Goal: Task Accomplishment & Management: Use online tool/utility

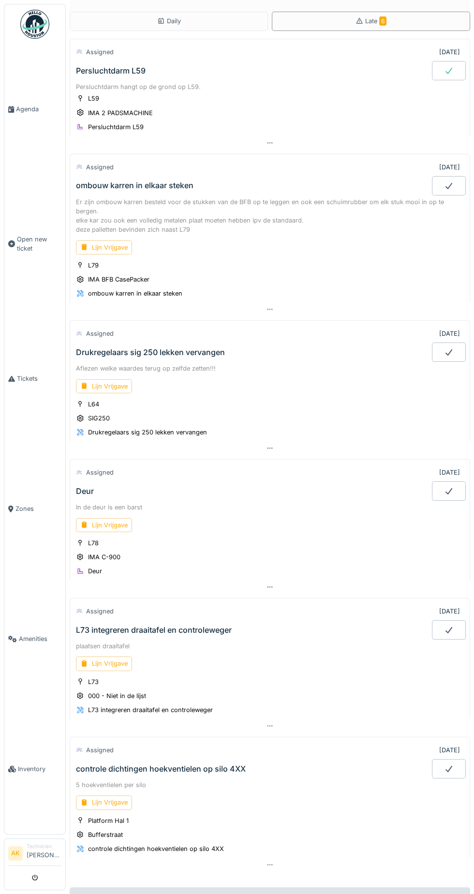
click at [202, 502] on div "In de deur is een barst" at bounding box center [270, 506] width 388 height 9
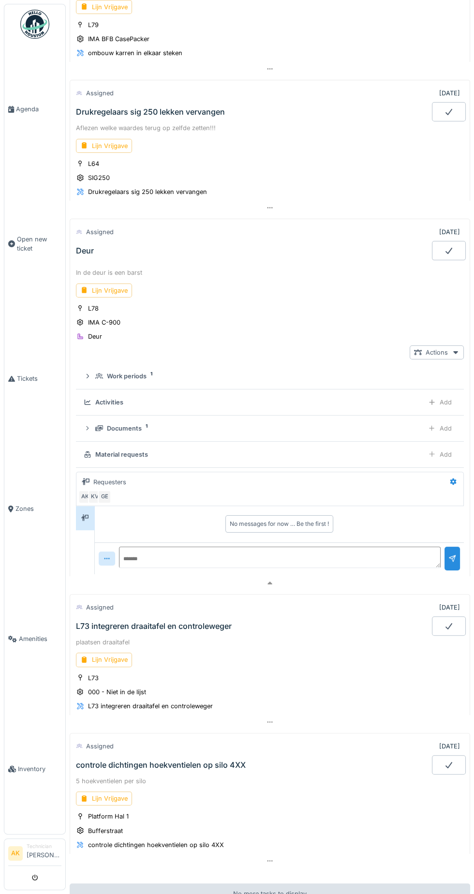
scroll to position [310, 0]
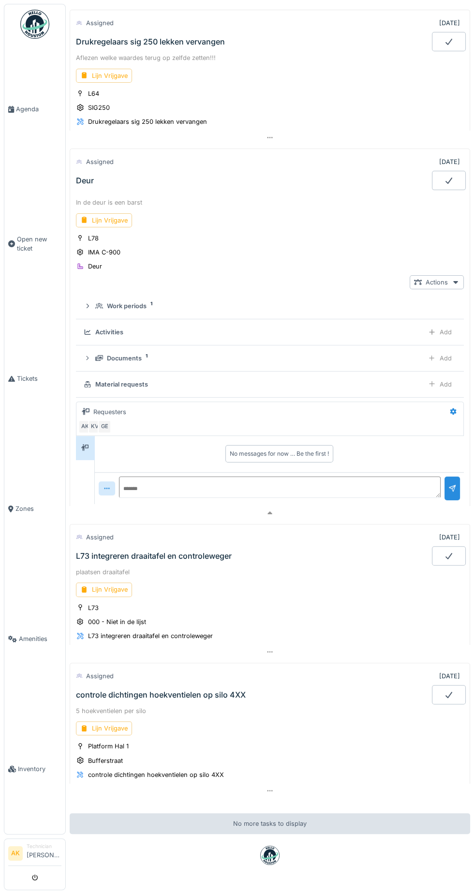
click at [113, 198] on div "In de deur is een barst" at bounding box center [270, 202] width 388 height 9
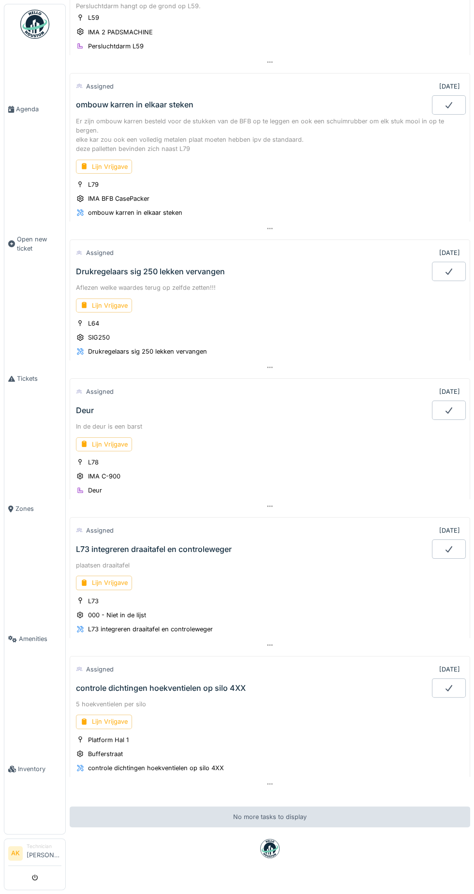
click at [95, 400] on div "Deur" at bounding box center [253, 409] width 358 height 19
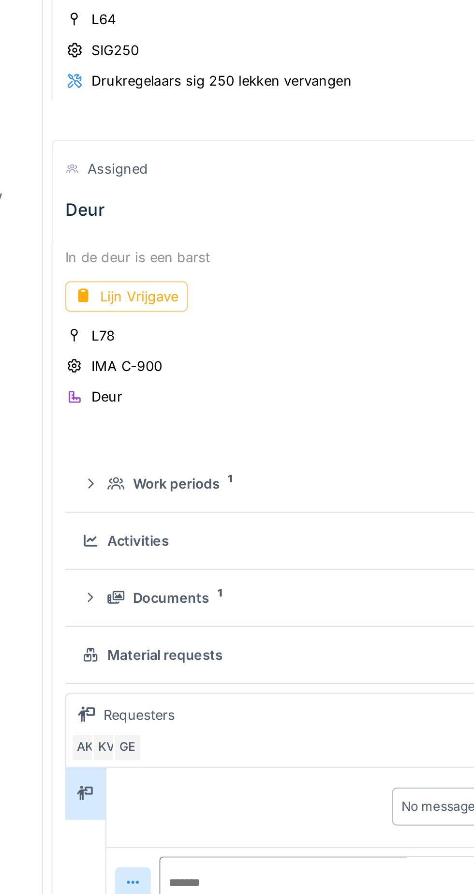
scroll to position [246, 0]
click at [115, 278] on div "Lijn Vrijgave" at bounding box center [104, 285] width 56 height 14
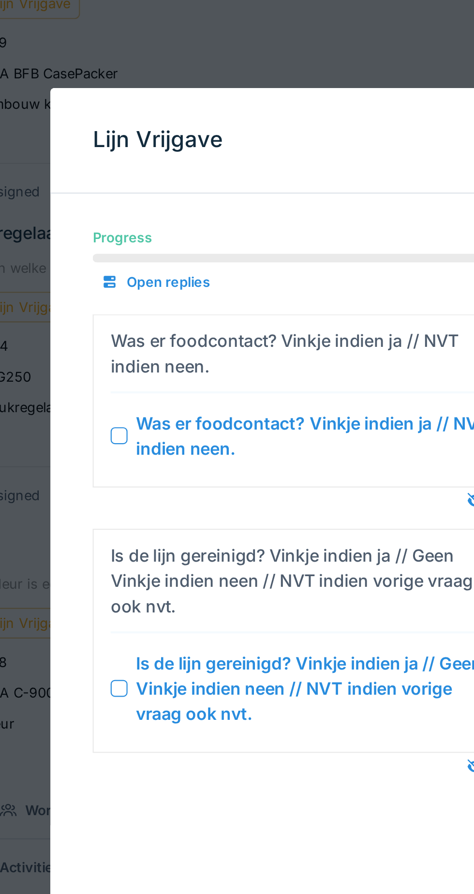
click at [153, 199] on div at bounding box center [150, 199] width 8 height 8
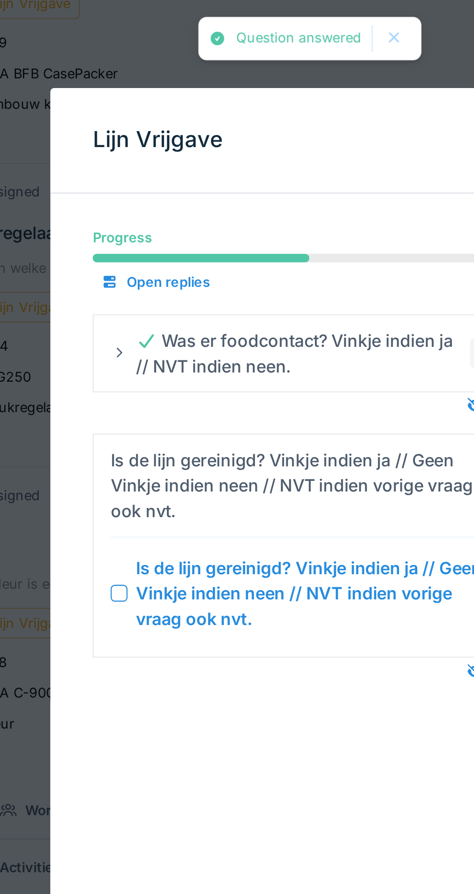
click at [151, 268] on div at bounding box center [150, 271] width 8 height 8
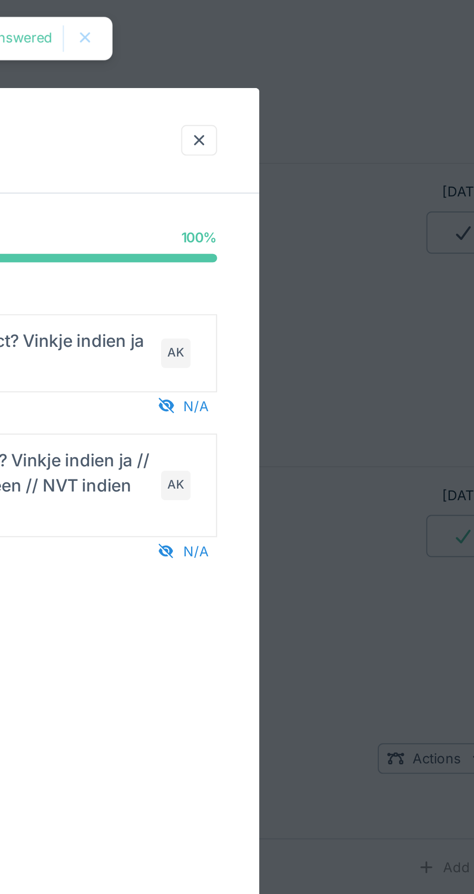
click at [330, 66] on div at bounding box center [328, 63] width 8 height 9
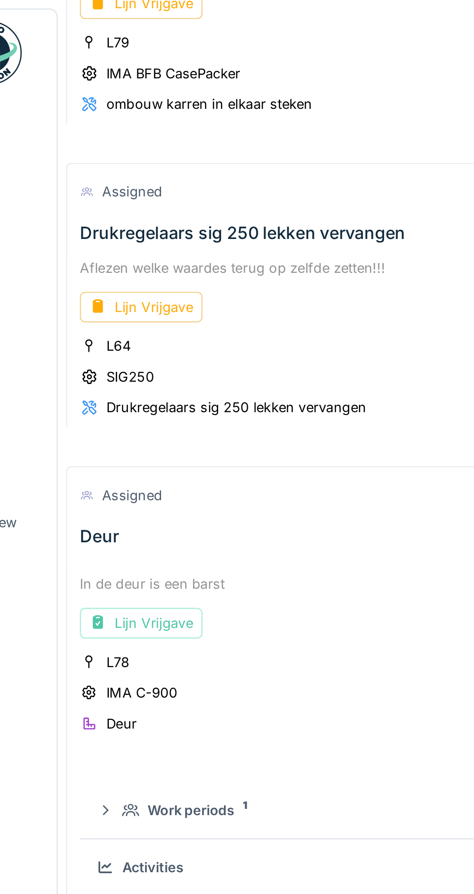
click at [89, 241] on div "Deur" at bounding box center [85, 245] width 18 height 9
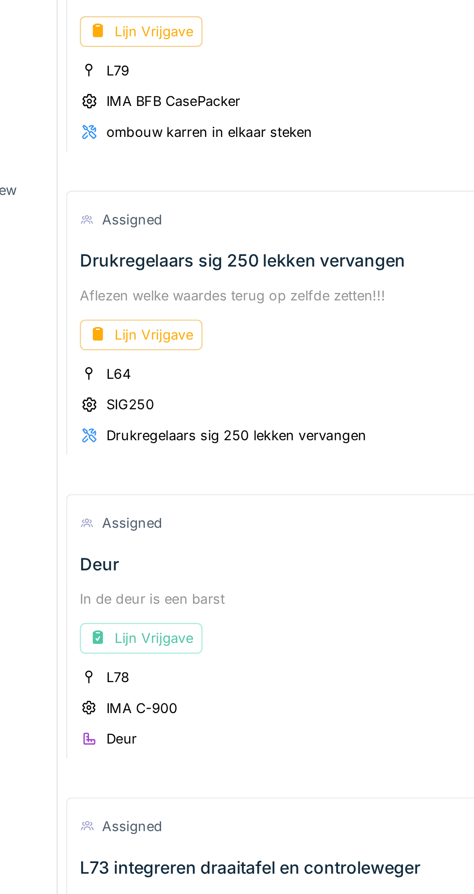
scroll to position [12, 0]
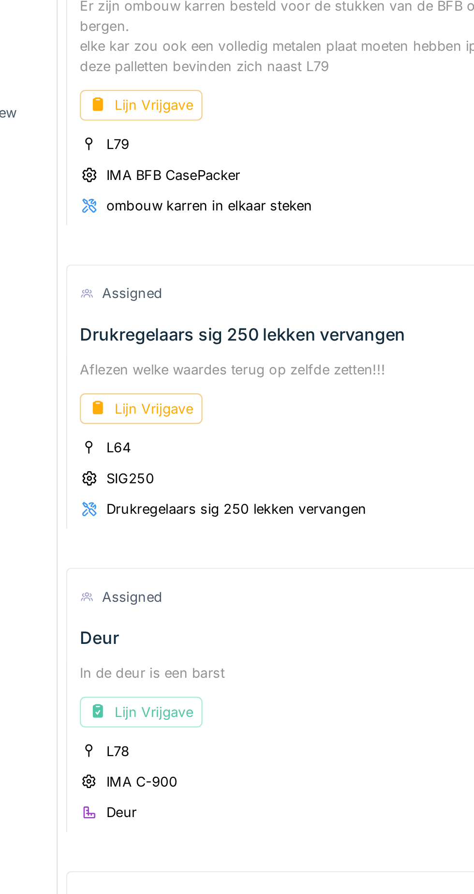
click at [146, 491] on div "In de deur is een barst" at bounding box center [270, 495] width 388 height 9
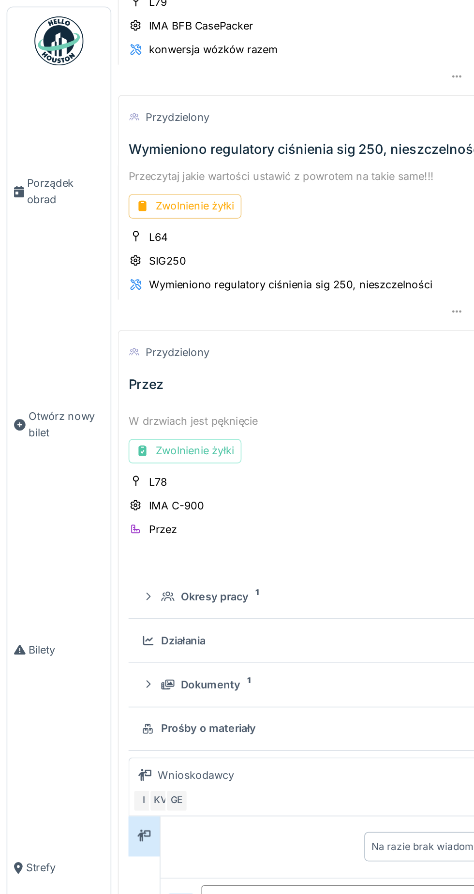
scroll to position [258, 0]
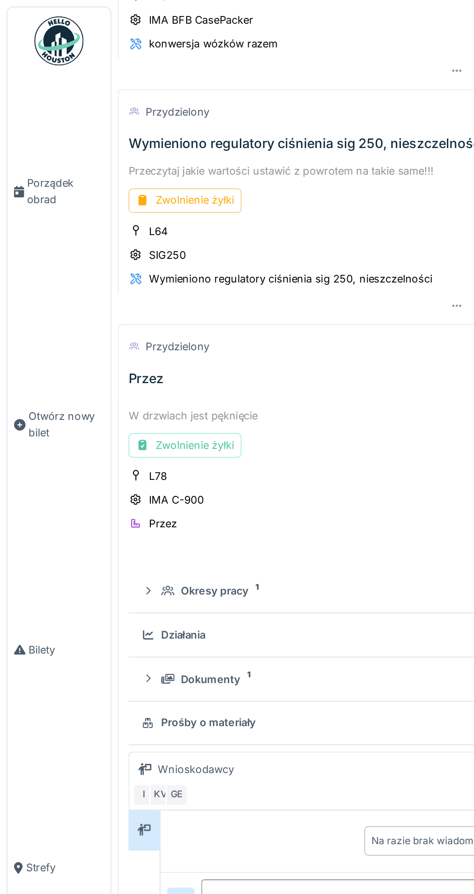
click at [113, 294] on font "IMA C-900" at bounding box center [104, 295] width 32 height 7
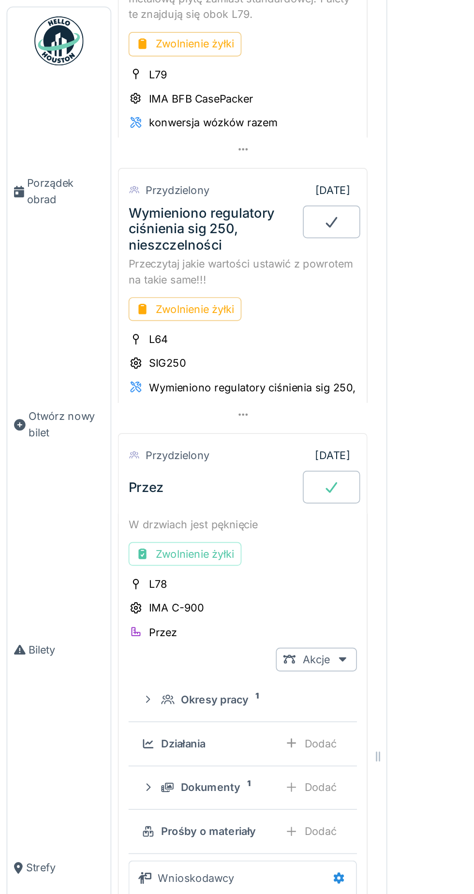
scroll to position [305, 0]
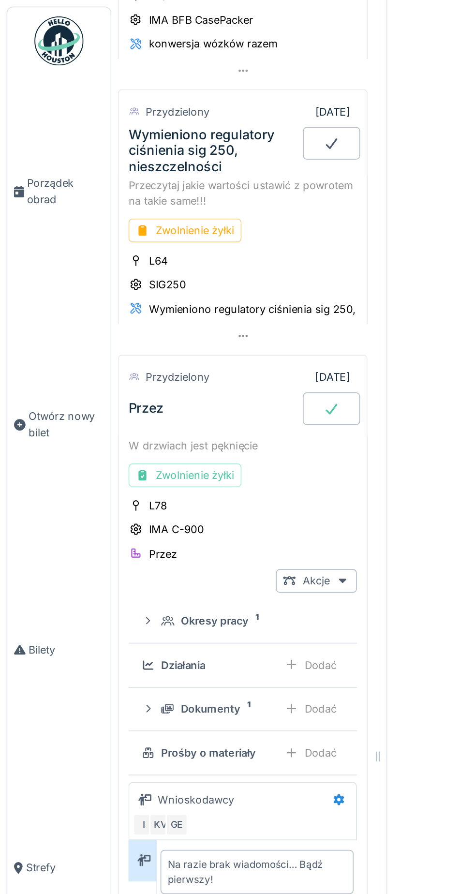
click at [114, 310] on font "IMA C-900" at bounding box center [104, 312] width 32 height 7
click at [87, 237] on font "Przez" at bounding box center [86, 241] width 21 height 10
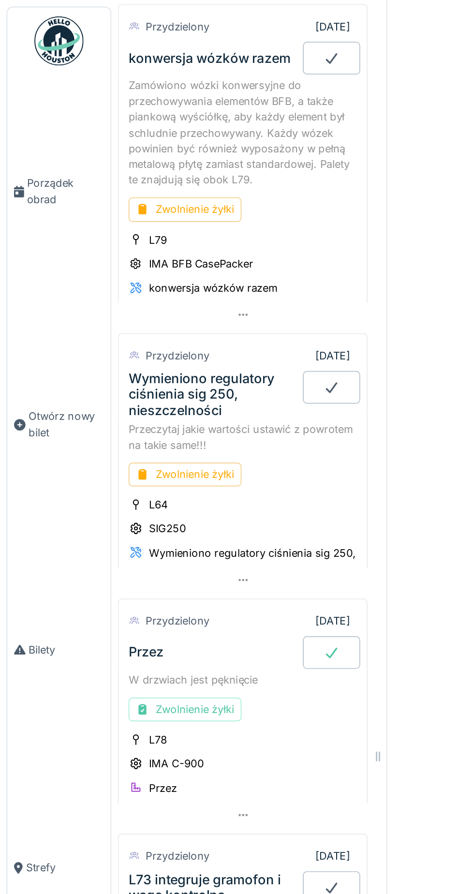
scroll to position [154, 0]
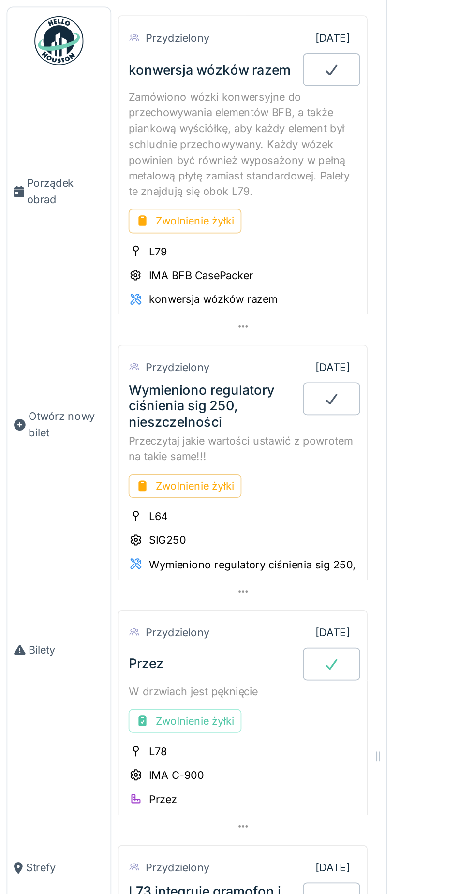
click at [91, 392] on font "Przez" at bounding box center [86, 392] width 21 height 10
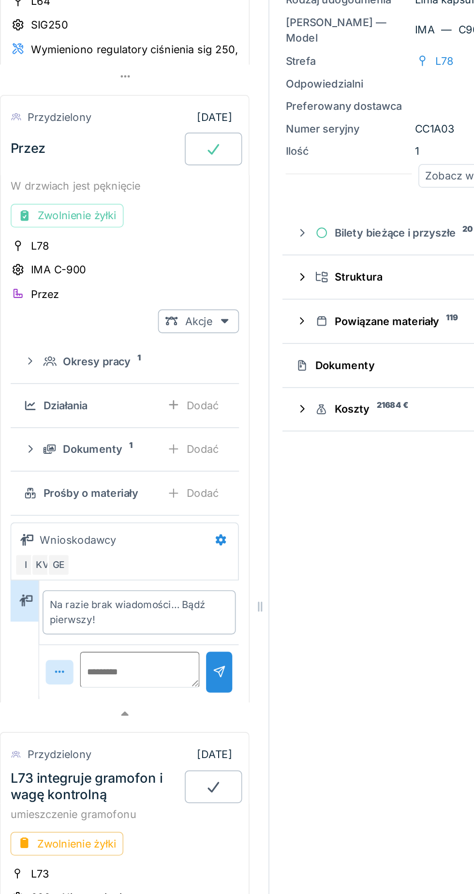
scroll to position [384, 0]
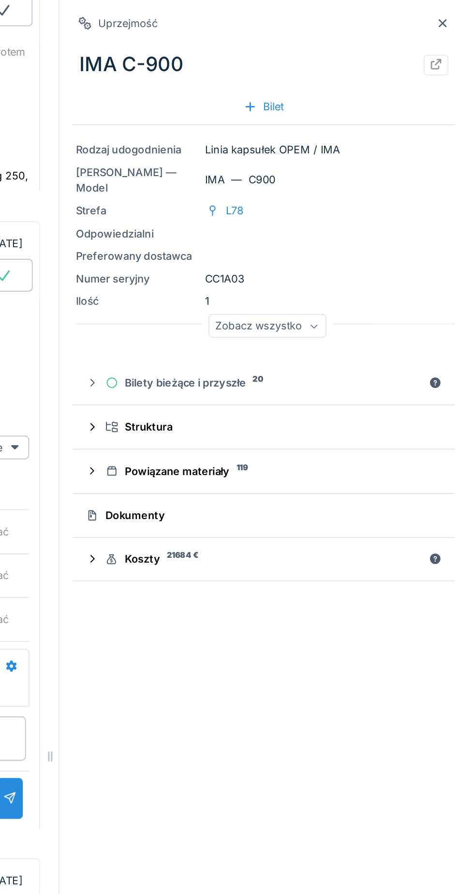
click at [324, 224] on font "Bilety bieżące i przyszłe" at bounding box center [303, 225] width 72 height 7
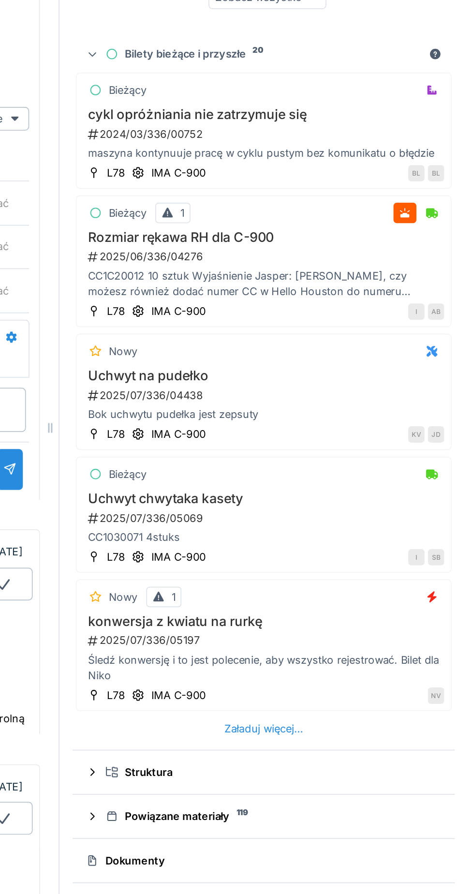
scroll to position [321, 0]
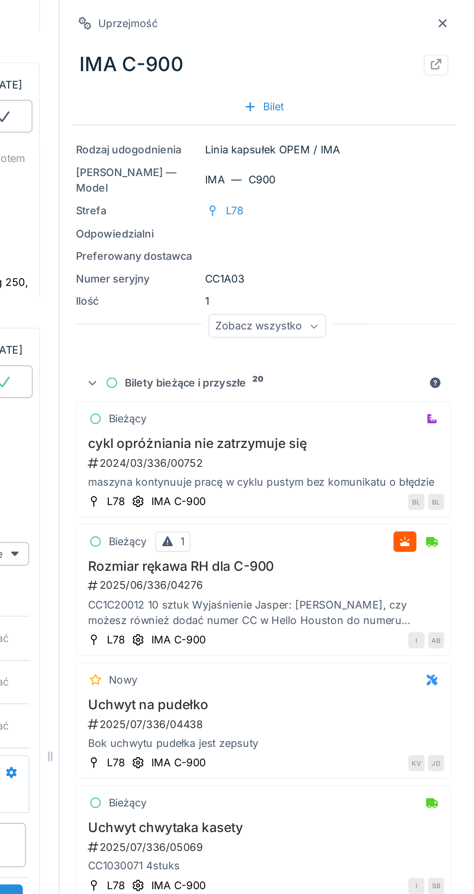
click at [320, 227] on font "Bilety bieżące i przyszłe" at bounding box center [303, 225] width 72 height 7
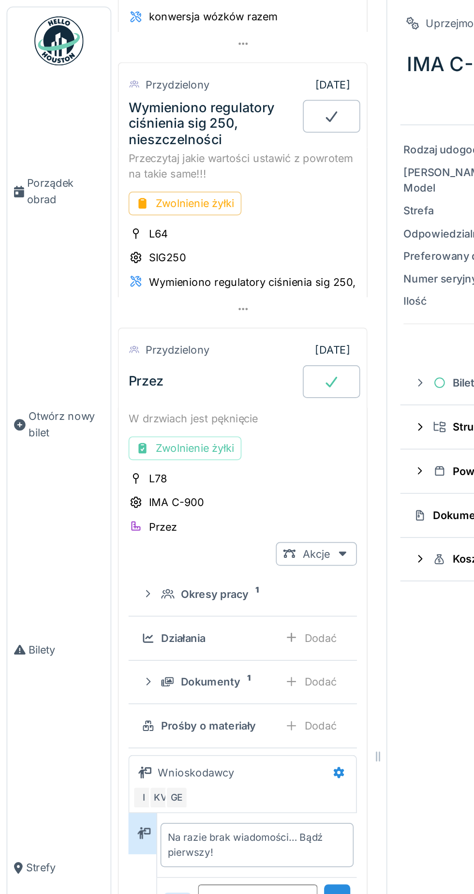
click at [203, 326] on icon at bounding box center [202, 327] width 5 height 3
click at [196, 222] on icon at bounding box center [196, 226] width 10 height 8
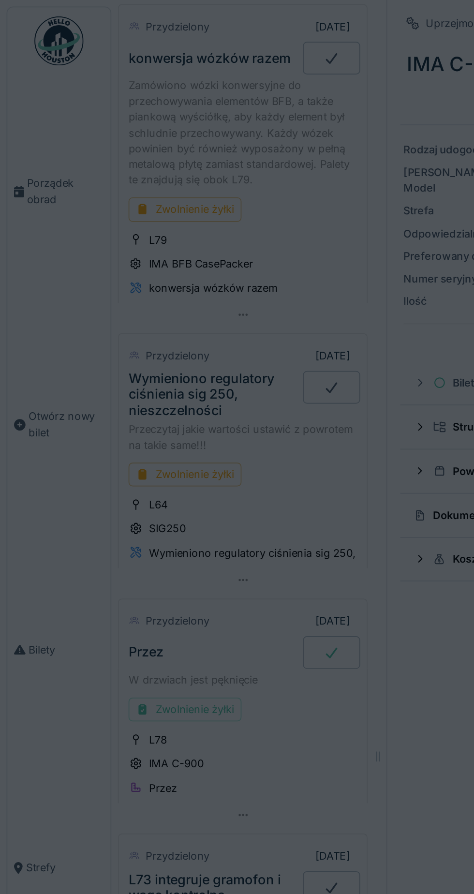
scroll to position [154, 0]
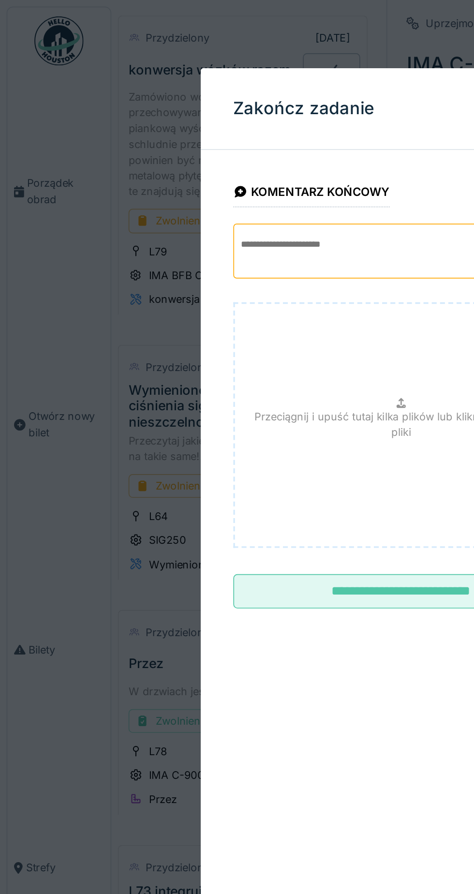
type input "**********"
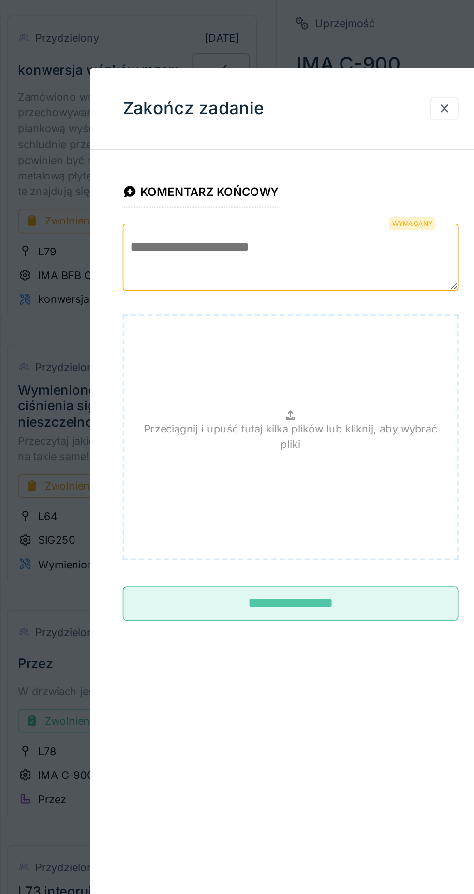
click at [257, 144] on textarea at bounding box center [237, 152] width 198 height 40
click at [265, 150] on textarea at bounding box center [237, 152] width 198 height 40
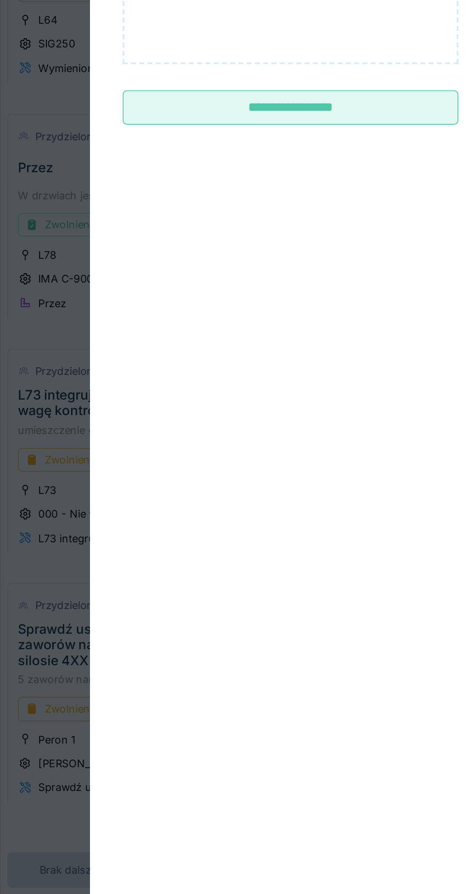
type textarea "****"
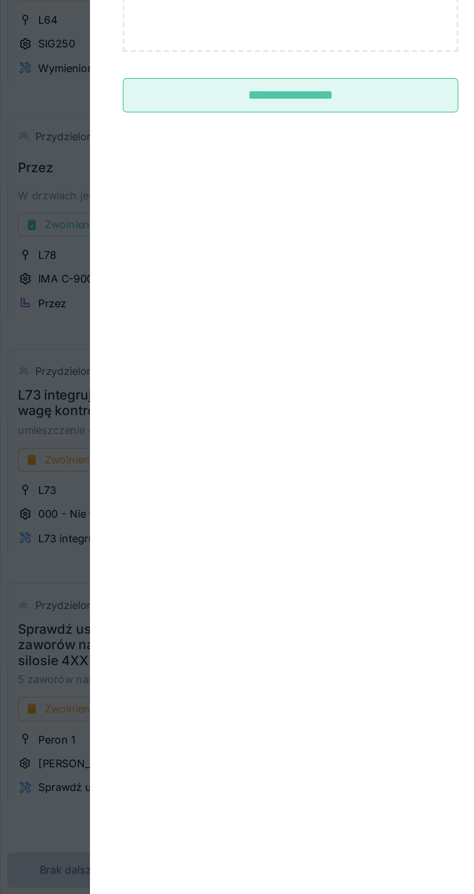
click at [259, 359] on input "**********" at bounding box center [237, 349] width 198 height 20
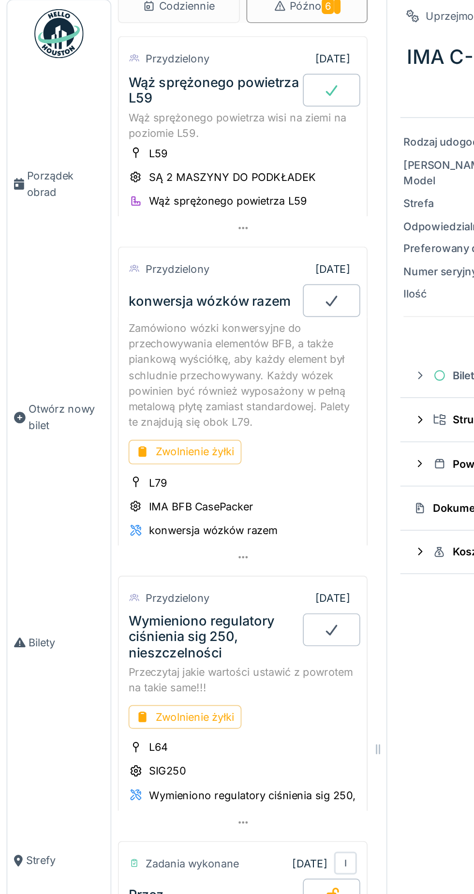
scroll to position [0, 0]
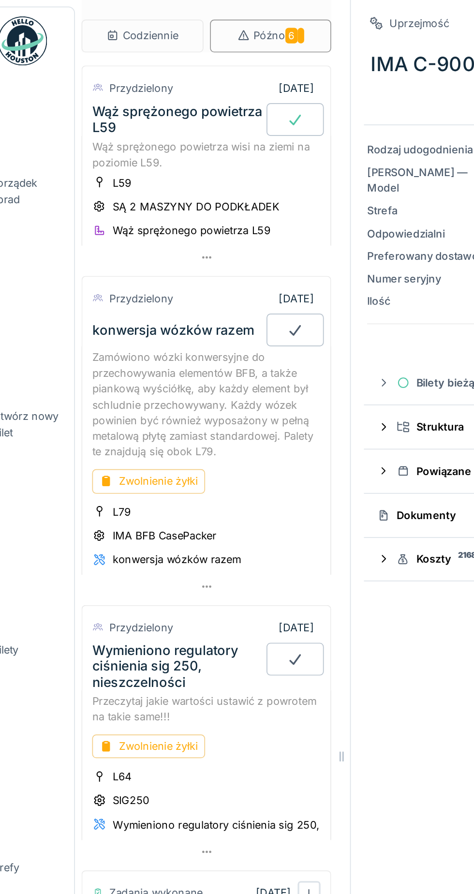
click at [122, 71] on div "Wąż sprężonego powietrza L59" at bounding box center [126, 70] width 101 height 18
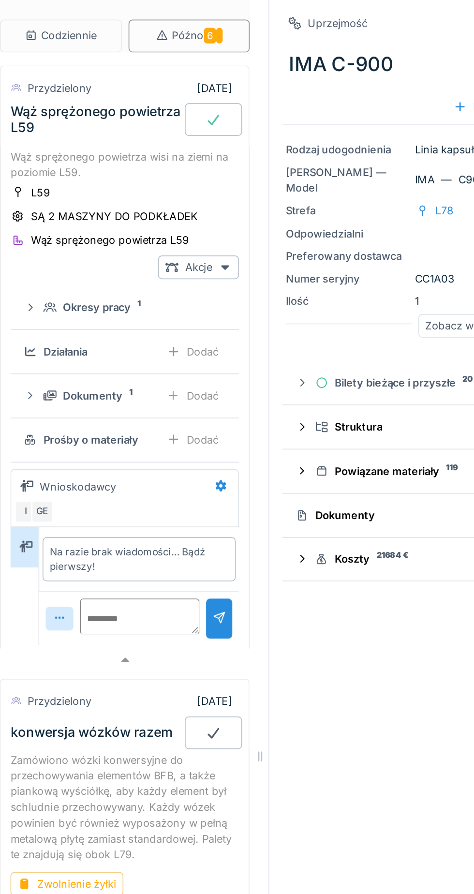
click at [129, 62] on font "Wąż sprężonego powietrza L59" at bounding box center [126, 70] width 101 height 19
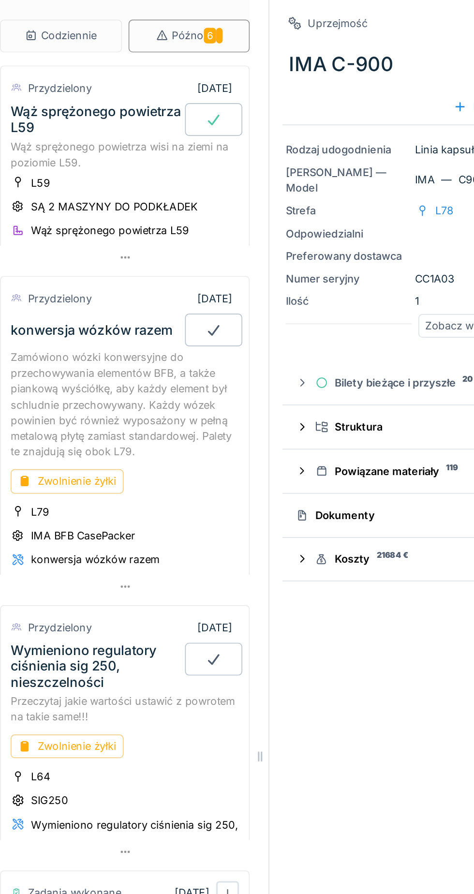
click at [139, 65] on font "Wąż sprężonego powietrza L59" at bounding box center [126, 70] width 101 height 19
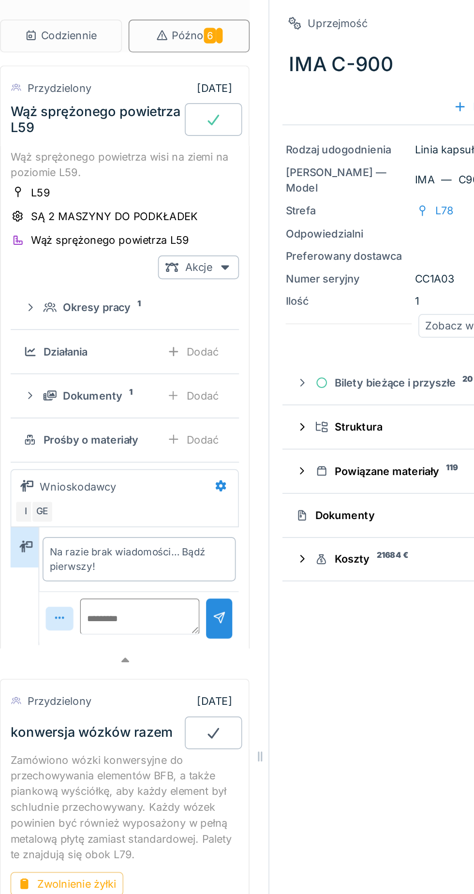
click at [125, 227] on div "Dokumenty 1 Dodać" at bounding box center [143, 234] width 119 height 14
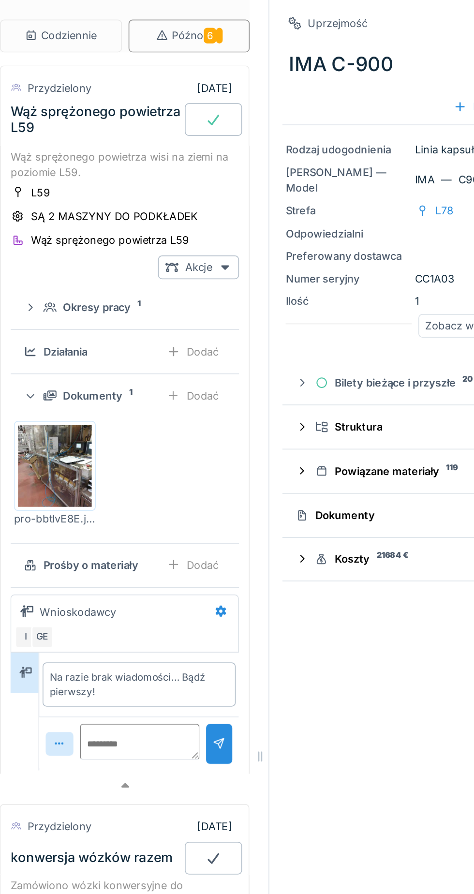
click at [101, 266] on img at bounding box center [102, 275] width 44 height 48
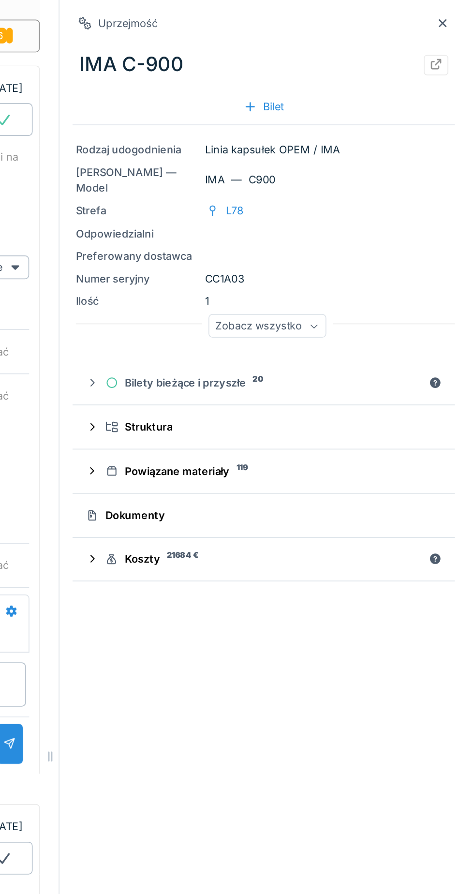
click at [455, 14] on icon at bounding box center [455, 13] width 5 height 5
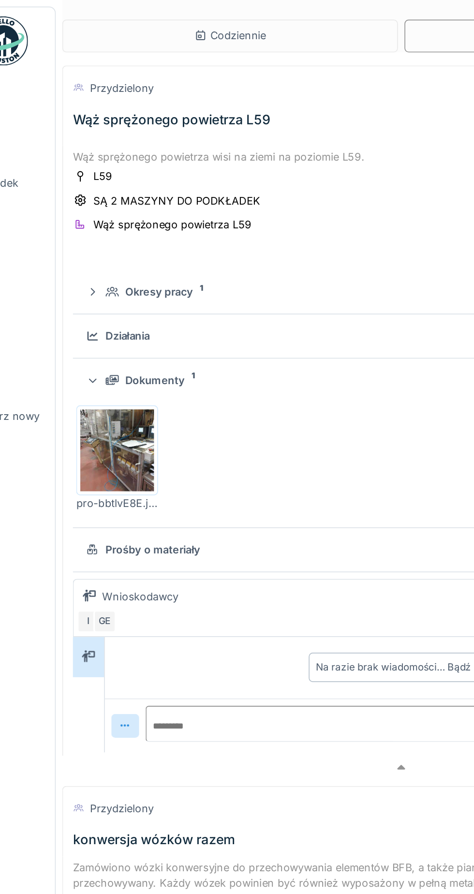
click at [109, 268] on img at bounding box center [102, 266] width 44 height 48
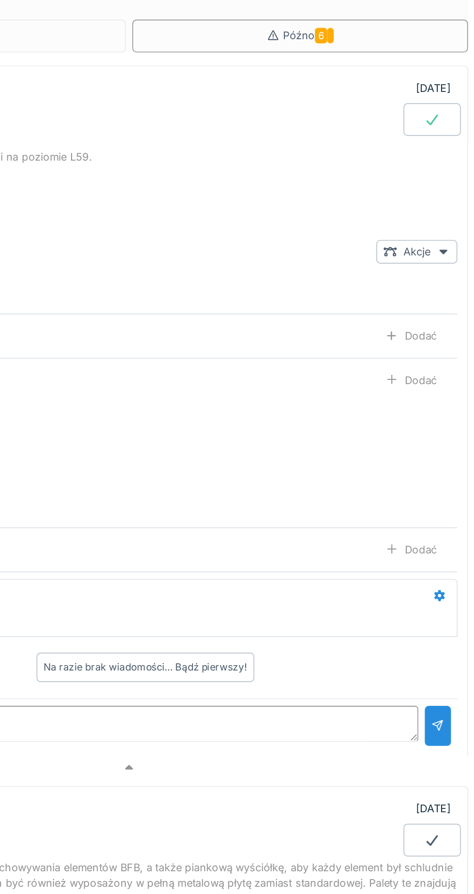
click at [449, 70] on icon at bounding box center [449, 71] width 10 height 8
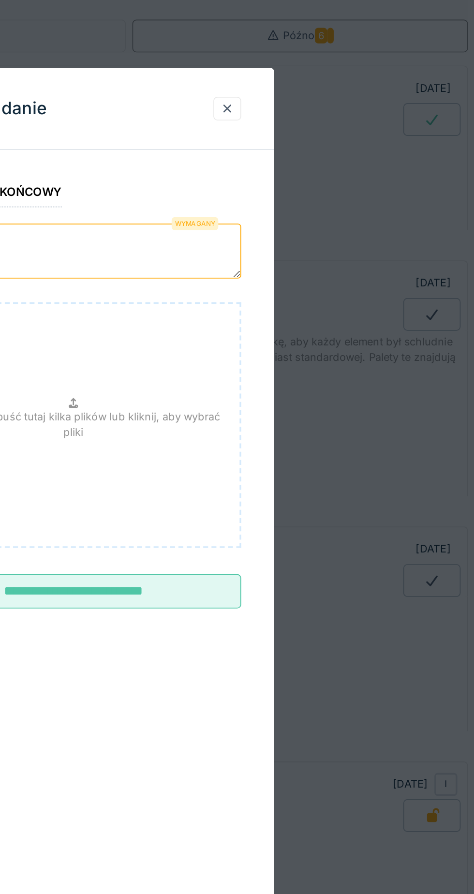
type input "**********"
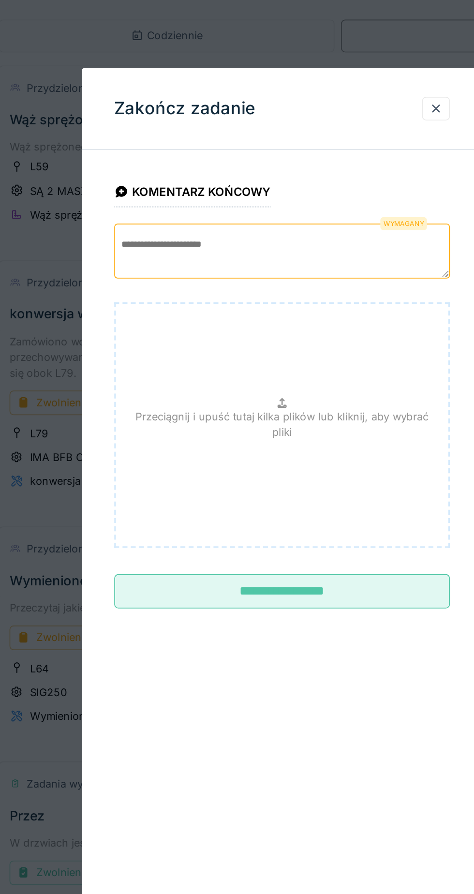
click at [242, 261] on div "Przeciągnij i upuść tutaj kilka plików lub kliknij, aby wybrać pliki" at bounding box center [237, 250] width 198 height 145
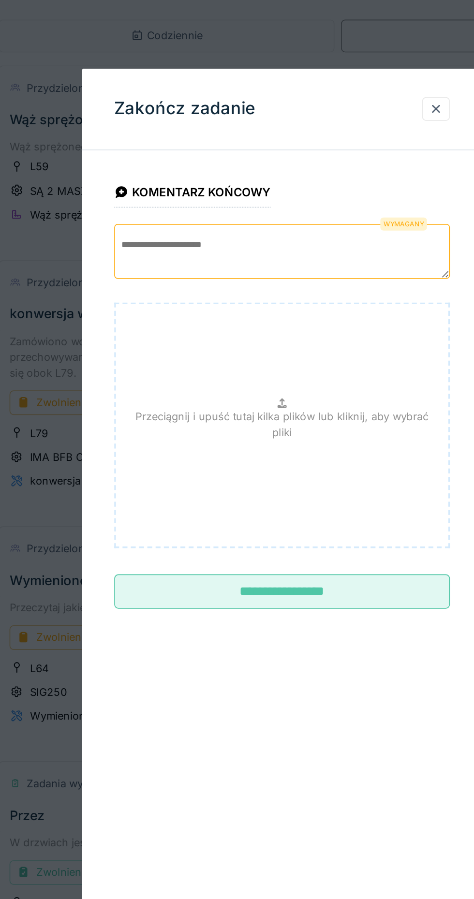
type input "**********"
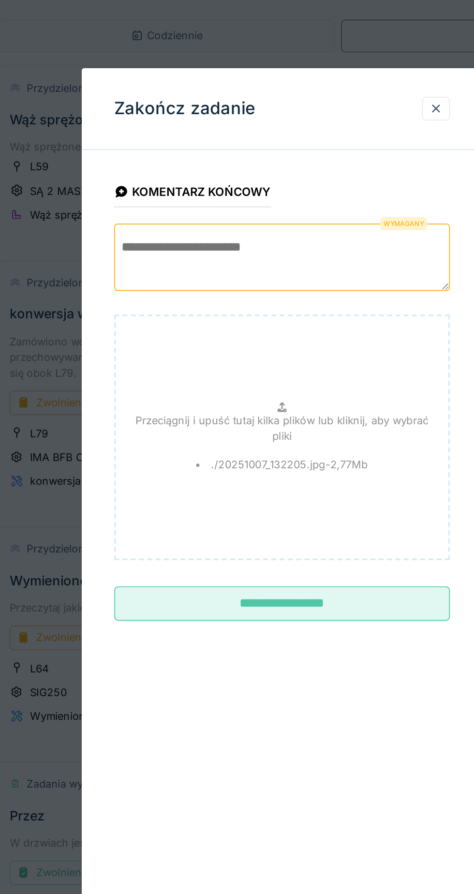
click at [274, 145] on textarea at bounding box center [237, 152] width 198 height 40
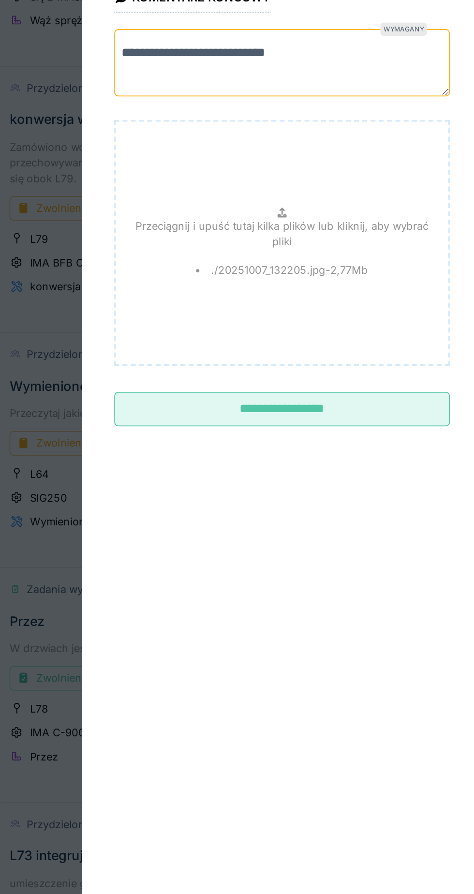
type textarea "**********"
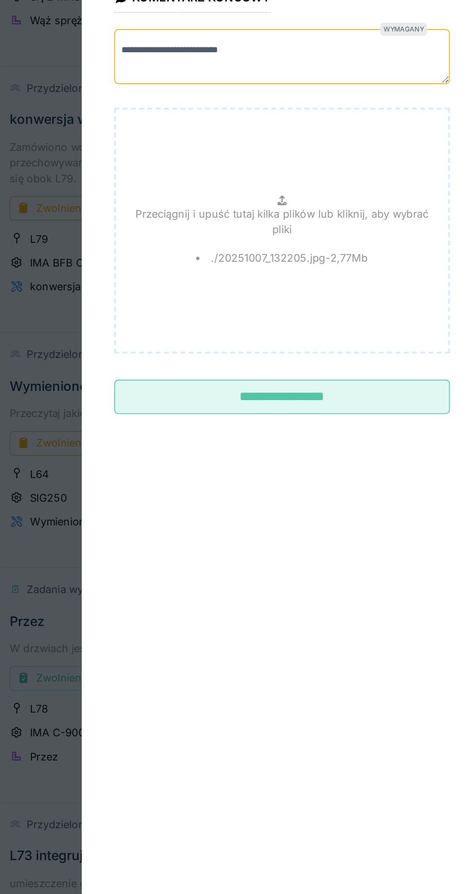
click at [287, 357] on input "**********" at bounding box center [237, 349] width 198 height 20
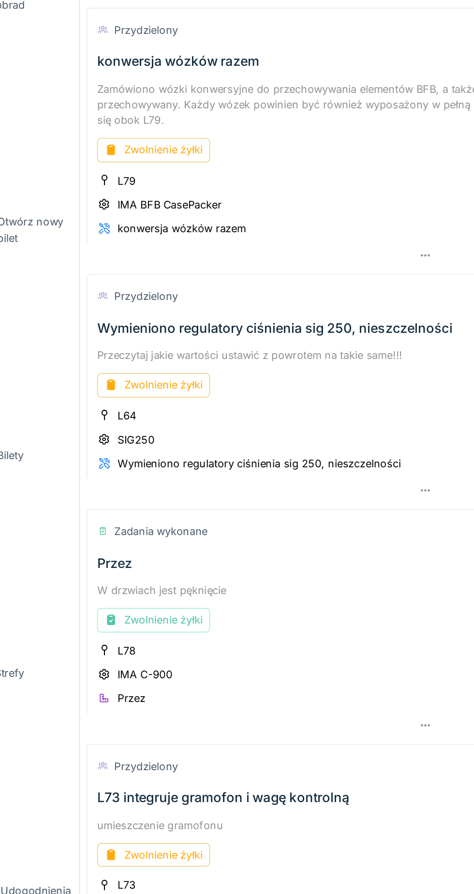
scroll to position [33, 0]
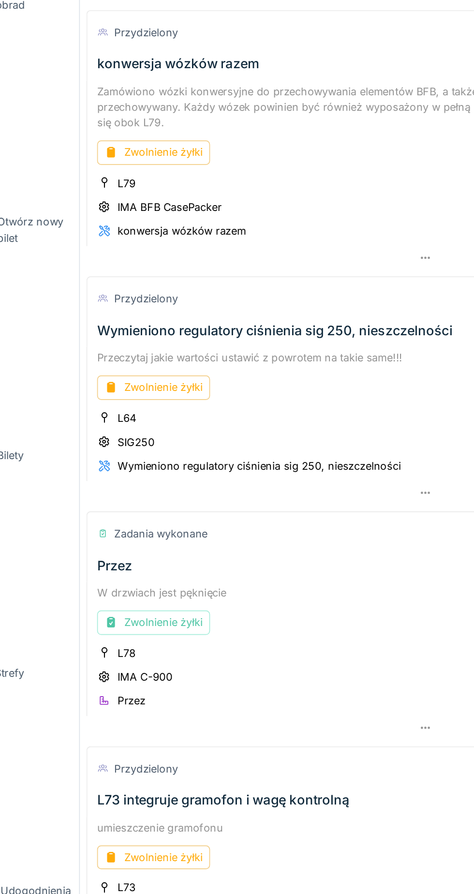
click at [128, 479] on font "Zwolnienie żyłki" at bounding box center [115, 482] width 46 height 7
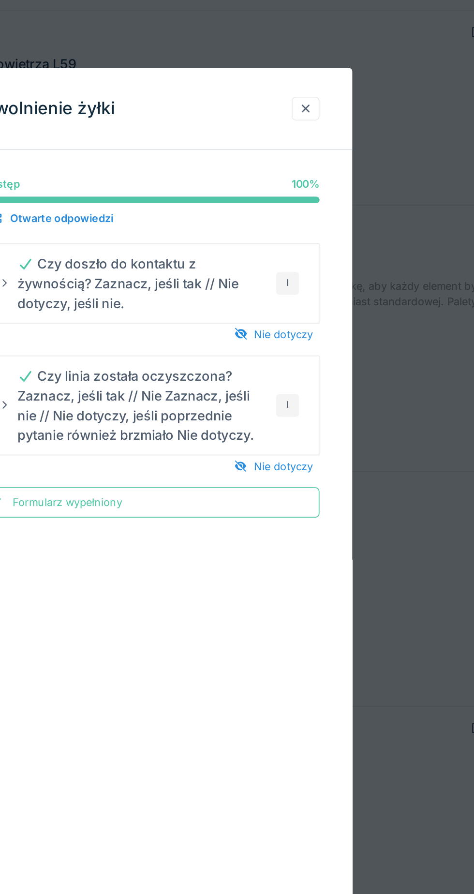
click at [328, 64] on div at bounding box center [328, 63] width 8 height 9
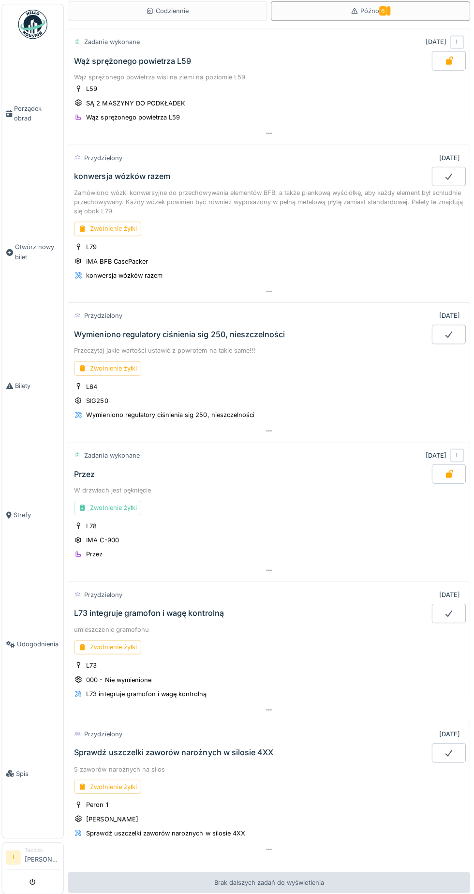
scroll to position [0, 0]
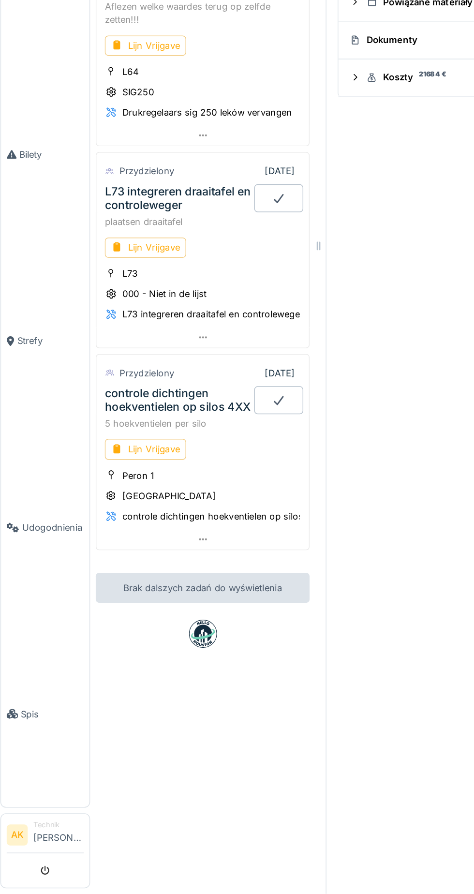
scroll to position [69, 0]
click at [120, 544] on font "controle dichtingen hoekventielen op silos 4XX" at bounding box center [126, 553] width 101 height 19
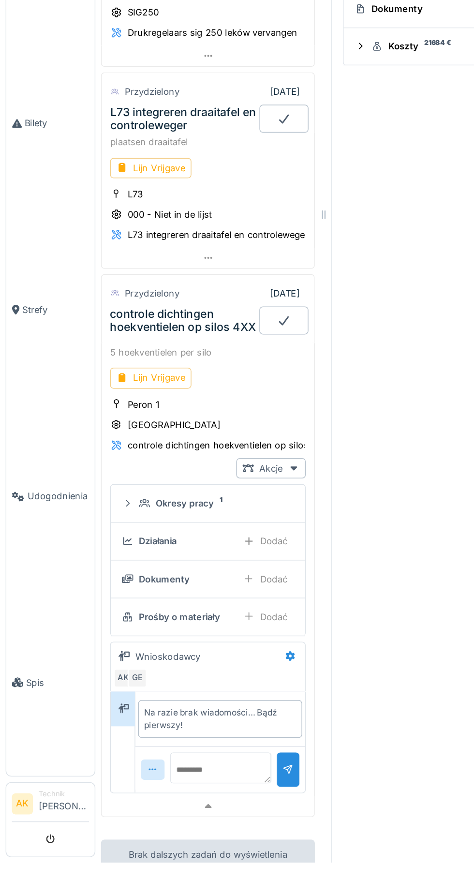
scroll to position [0, 0]
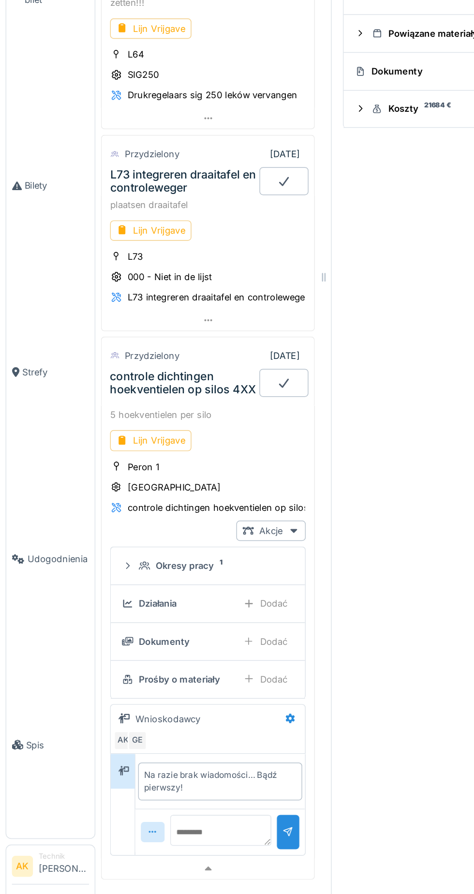
click at [194, 618] on font "Akcje" at bounding box center [187, 621] width 16 height 7
click at [288, 591] on div "Uprzejmość IMA C-900 Bilet Rodzaj udogodnienia Kapsułki OPEM / IMA Marka — Mode…" at bounding box center [349, 447] width 242 height 894
click at [113, 510] on font "controle dichtingen hoekventielen op silos 4XX" at bounding box center [126, 519] width 101 height 19
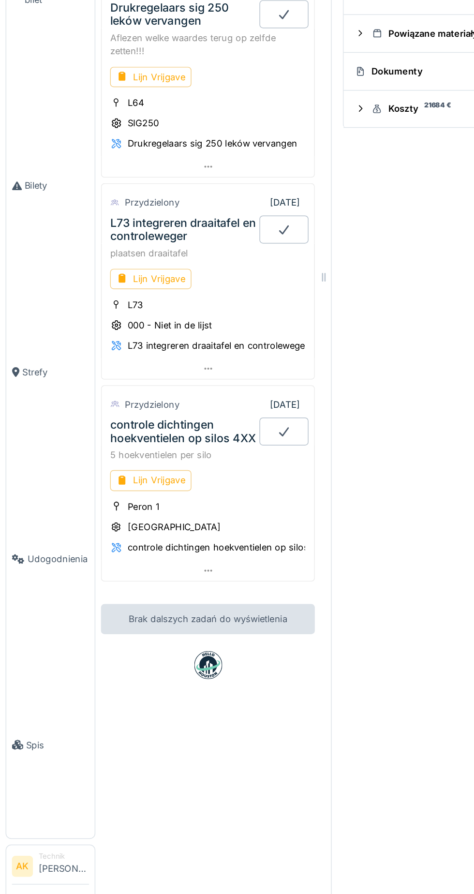
click at [122, 544] on font "controle dichtingen hoekventielen op silos 4XX" at bounding box center [126, 553] width 101 height 19
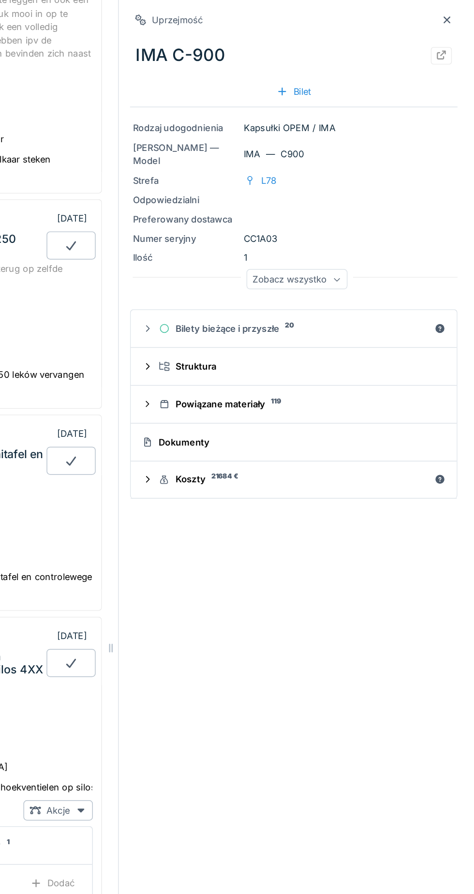
click at [460, 12] on div at bounding box center [455, 14] width 15 height 12
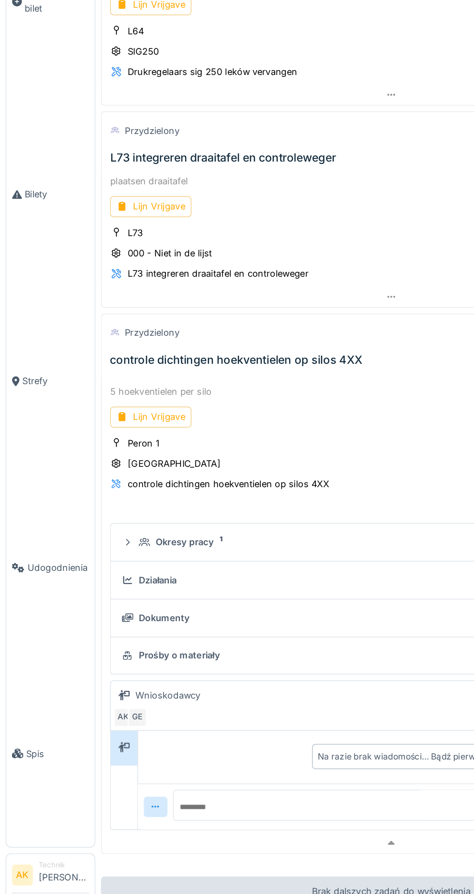
click at [203, 493] on font "controle dichtingen hoekventielen op silos 4XX" at bounding box center [163, 498] width 174 height 10
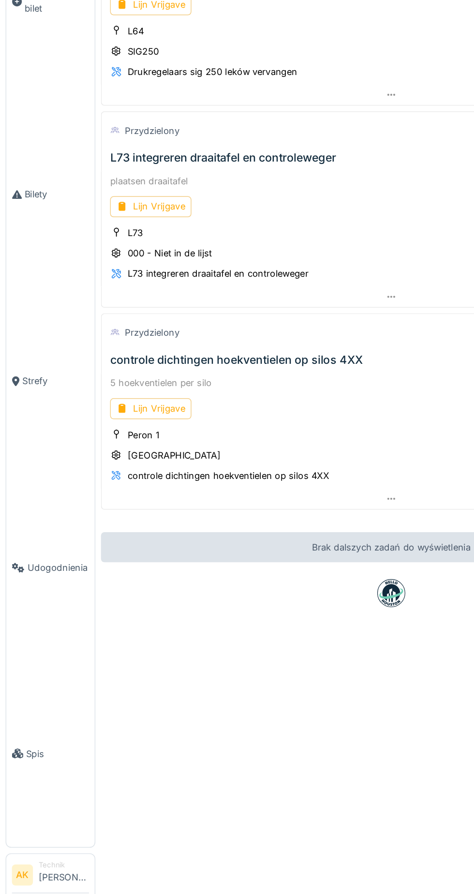
click at [186, 488] on div "controle dichtingen hoekventielen op silos 4XX" at bounding box center [253, 497] width 358 height 19
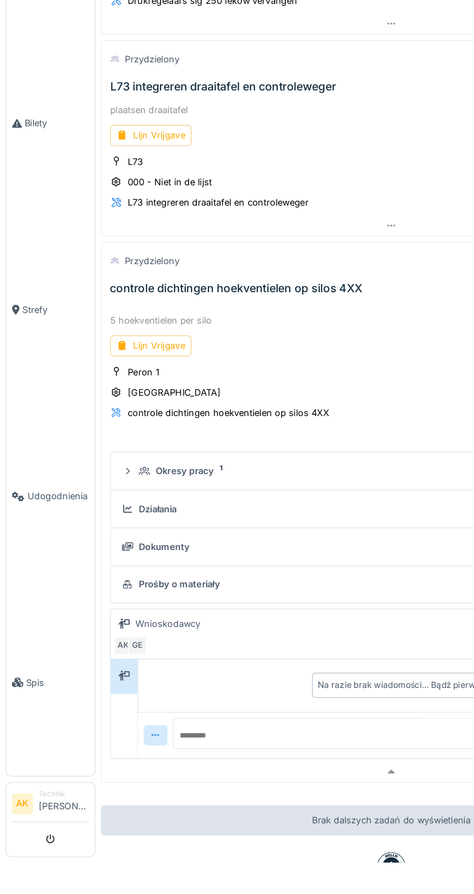
click at [134, 516] on font "5 hoekventielen per silo" at bounding box center [111, 519] width 70 height 7
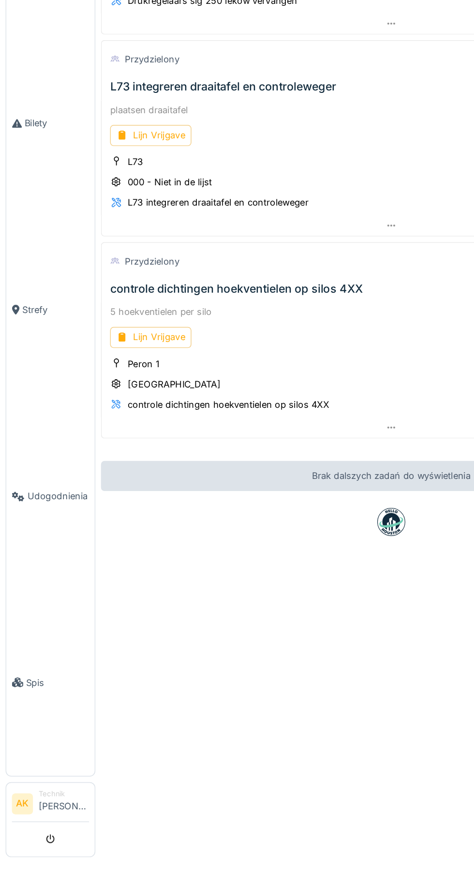
click at [115, 475] on font "Przydzielony" at bounding box center [105, 478] width 38 height 7
click at [210, 512] on div "5 hoekventielen per silo" at bounding box center [270, 513] width 388 height 9
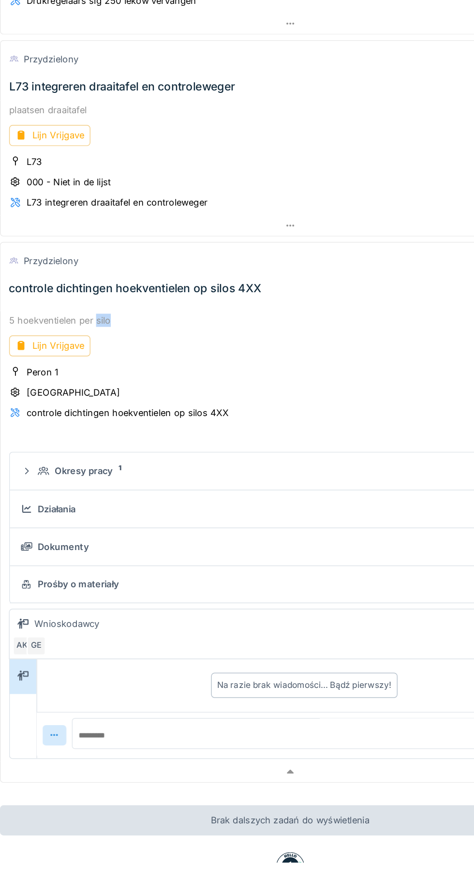
click at [278, 495] on div "controle dichtingen hoekventielen op silos 4XX" at bounding box center [253, 497] width 358 height 19
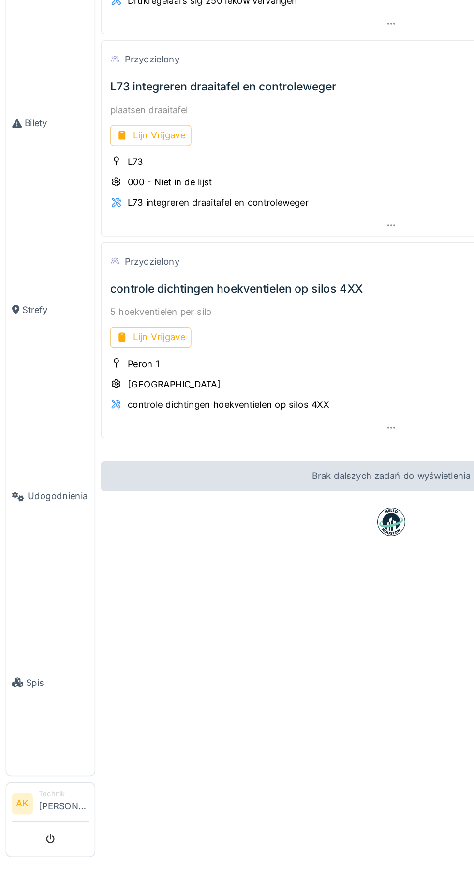
click at [175, 493] on font "controle dichtingen hoekventielen op silos 4XX" at bounding box center [163, 498] width 174 height 10
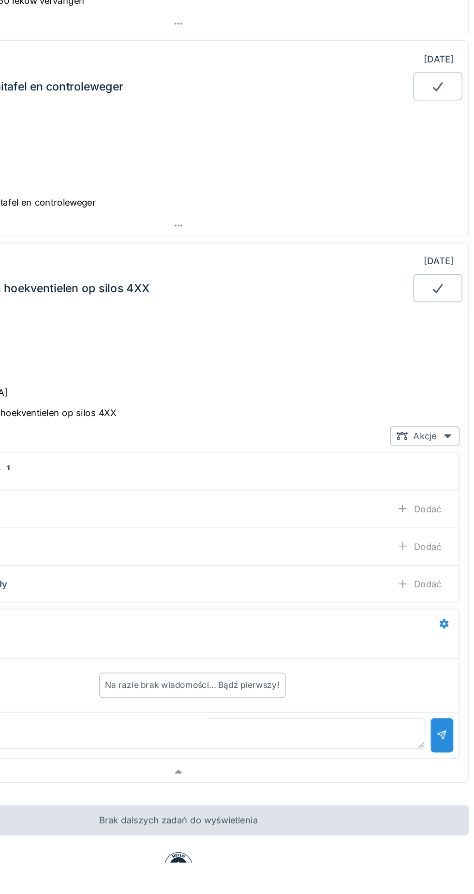
click at [456, 598] on icon at bounding box center [455, 599] width 5 height 3
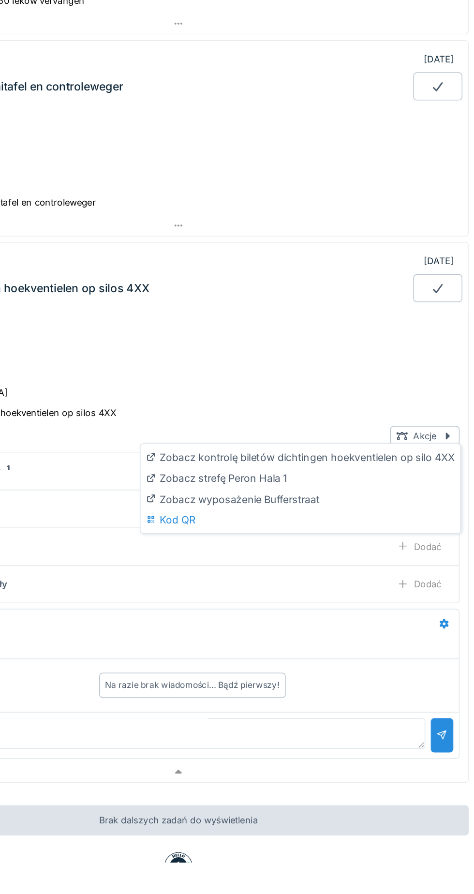
click at [399, 617] on font "Zobacz kontrolę biletów dichtingen hoekventielen op silo 4XX" at bounding box center [359, 614] width 204 height 8
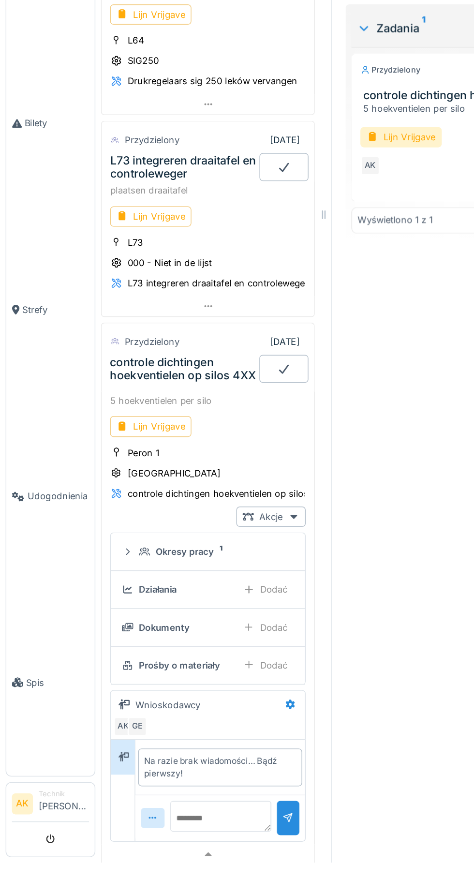
click at [29, 814] on link "Spis" at bounding box center [34, 769] width 61 height 129
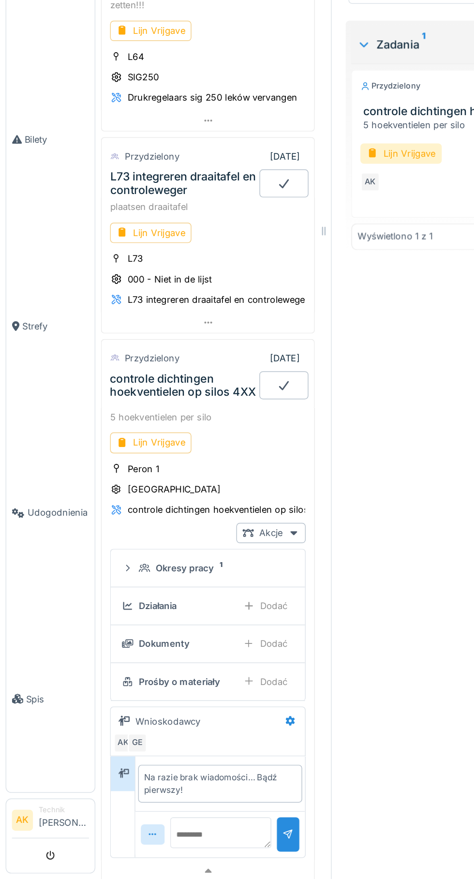
scroll to position [65, 0]
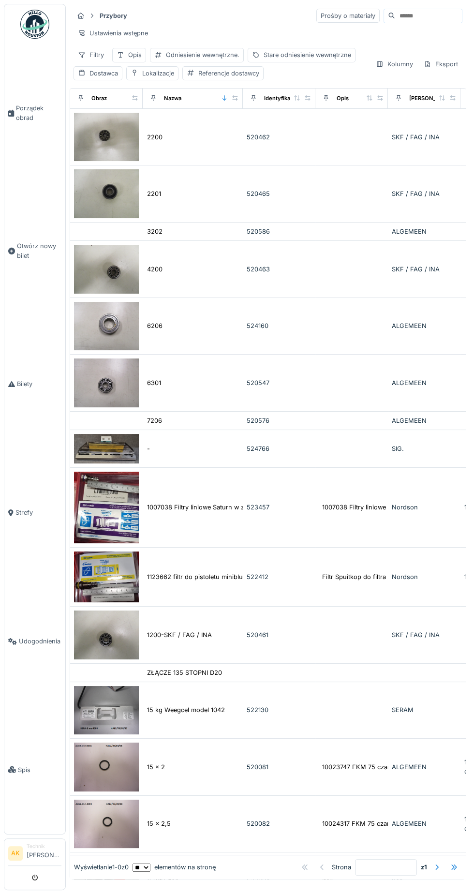
click at [420, 15] on input at bounding box center [428, 16] width 67 height 14
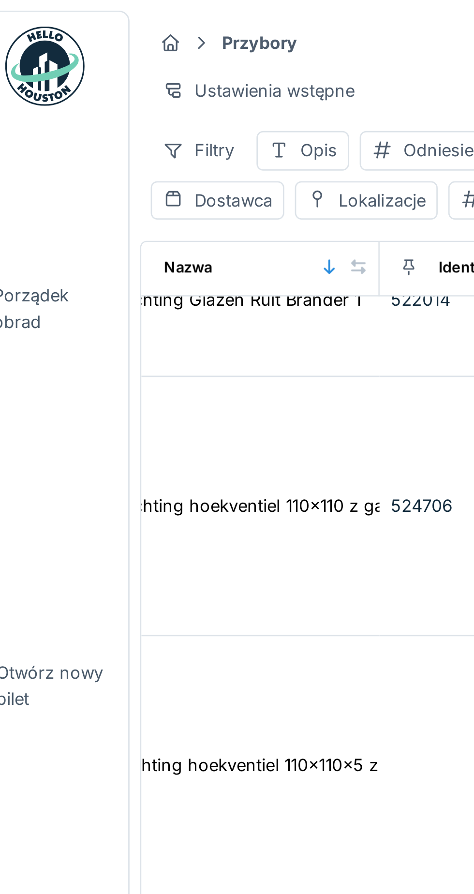
scroll to position [919, 86]
type input "*****"
click at [134, 181] on font "Dichting hoekventiel 110x110 z gat dia 67" at bounding box center [120, 184] width 119 height 7
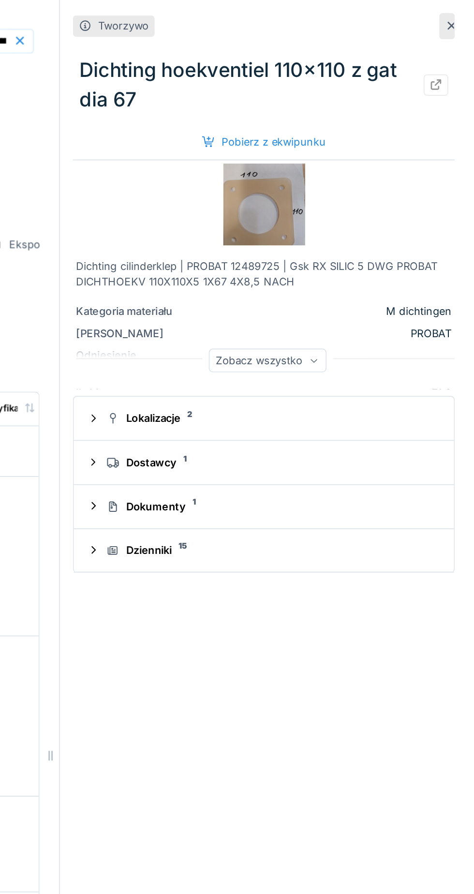
click at [462, 17] on div "Tworzywo Dichting hoekventiel 110x110 z gat dia 67 Pobierz z ekwipunku Dichting…" at bounding box center [349, 447] width 242 height 894
click at [460, 15] on icon at bounding box center [460, 15] width 5 height 5
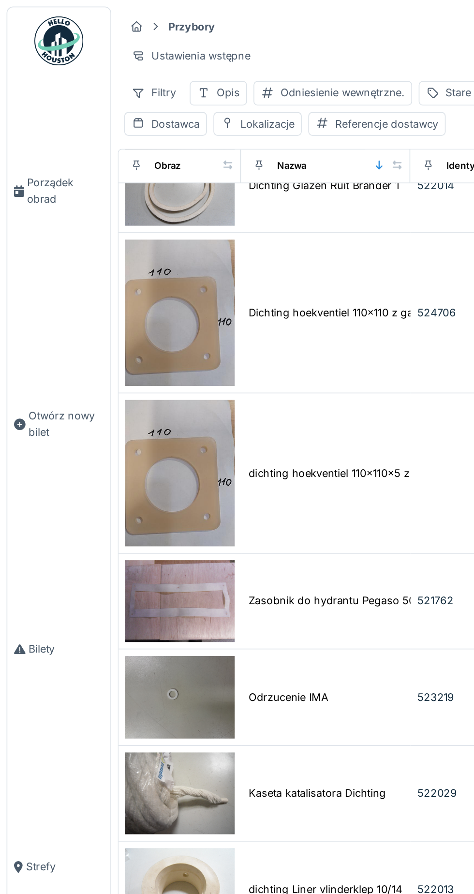
click at [174, 276] on font "dichting hoekventiel 110x110x5 z średnicą gat 60mm" at bounding box center [224, 279] width 154 height 7
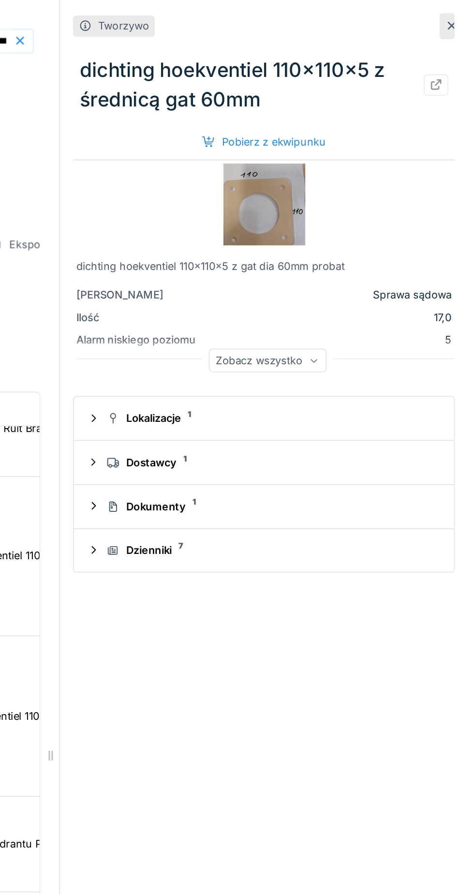
click at [374, 84] on font "Pobierz z ekwipunku" at bounding box center [355, 83] width 61 height 7
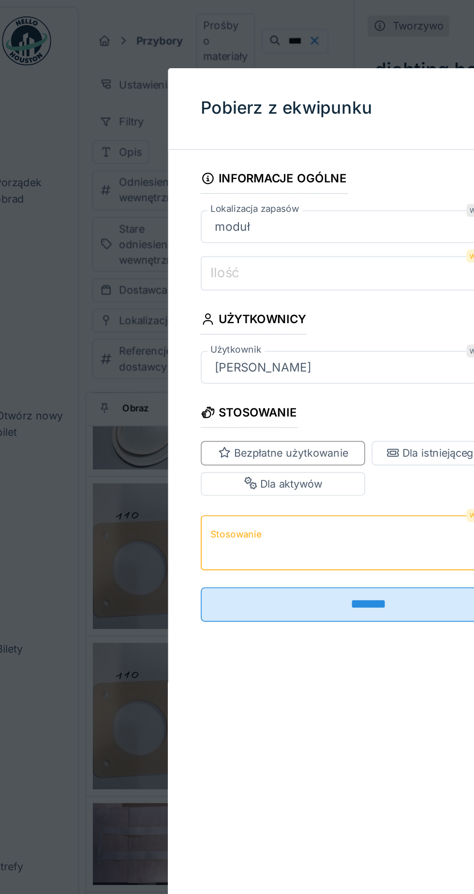
click at [213, 157] on input "Ilość" at bounding box center [237, 161] width 198 height 20
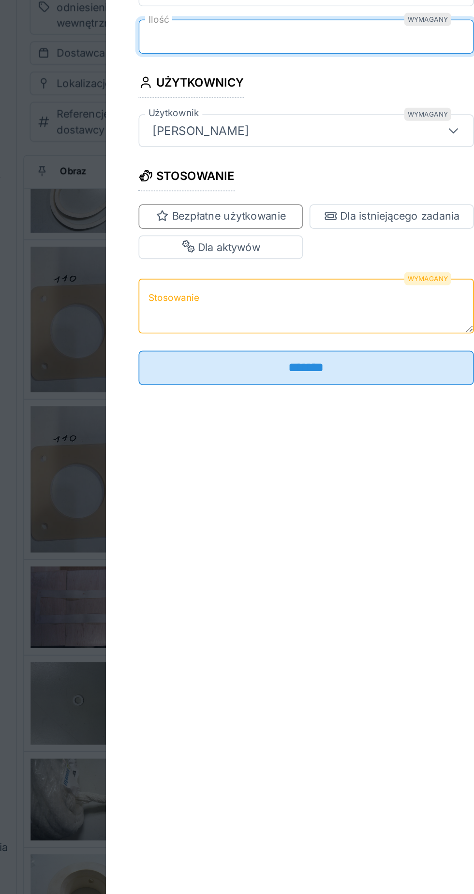
type input "**"
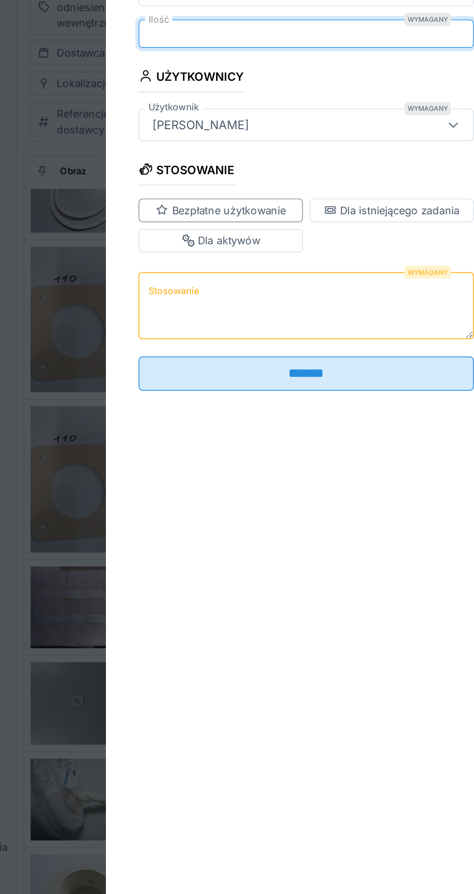
click at [218, 315] on textarea "Stosowanie" at bounding box center [237, 321] width 198 height 40
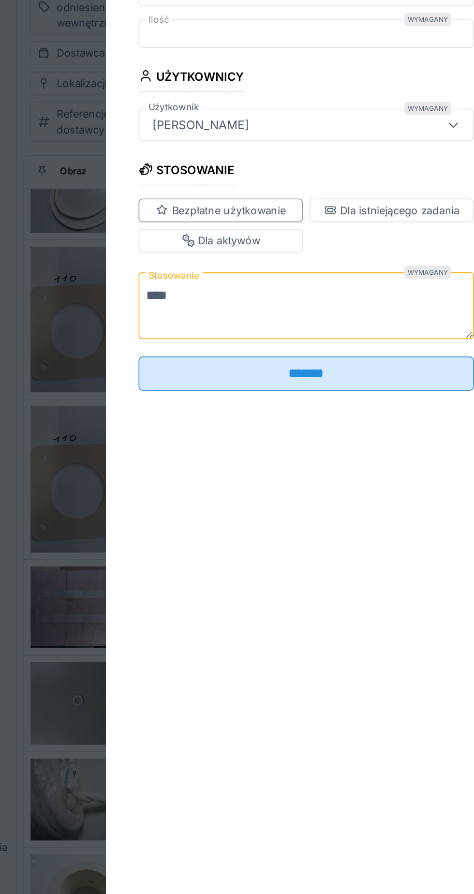
type textarea "****"
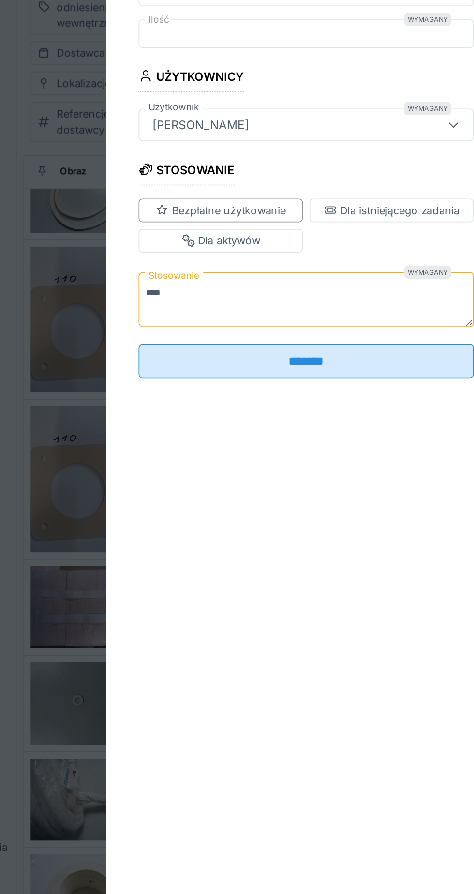
click at [271, 350] on input "*******" at bounding box center [237, 354] width 198 height 20
type input "****"
